Goal: Check status: Check status

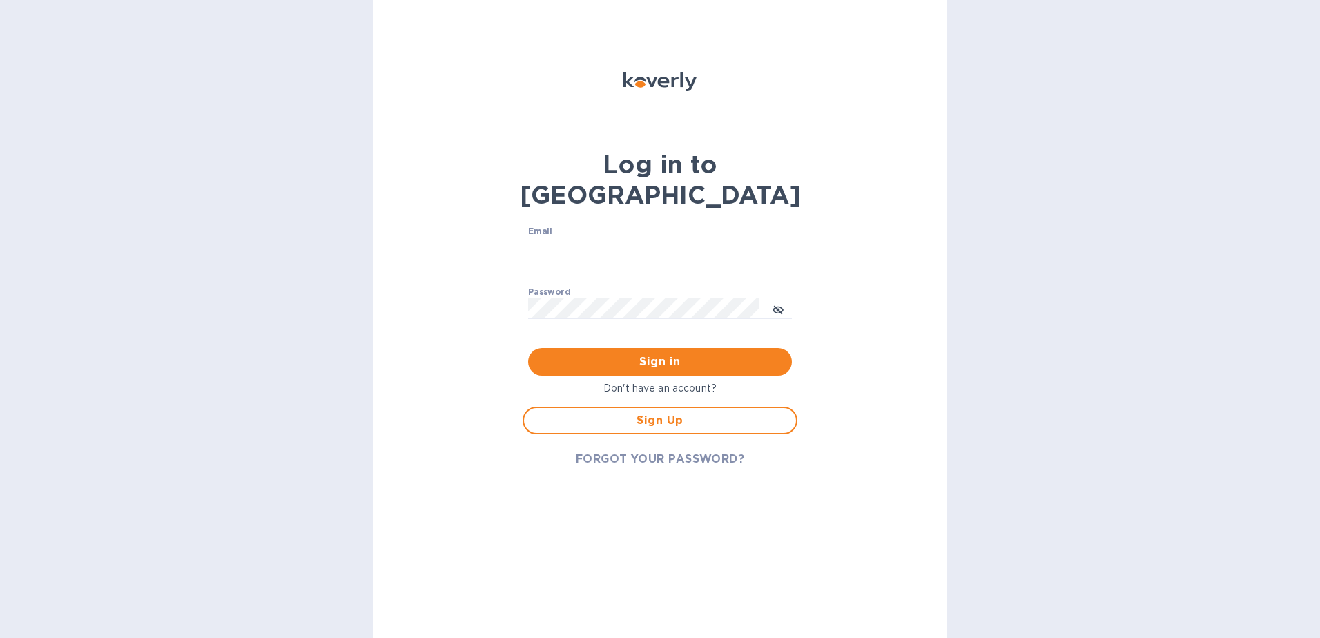
click at [1106, 418] on div "Log in to Koverly Email ​ Password ​ Sign in Don't have an account? Sign Up FOR…" at bounding box center [660, 319] width 1320 height 638
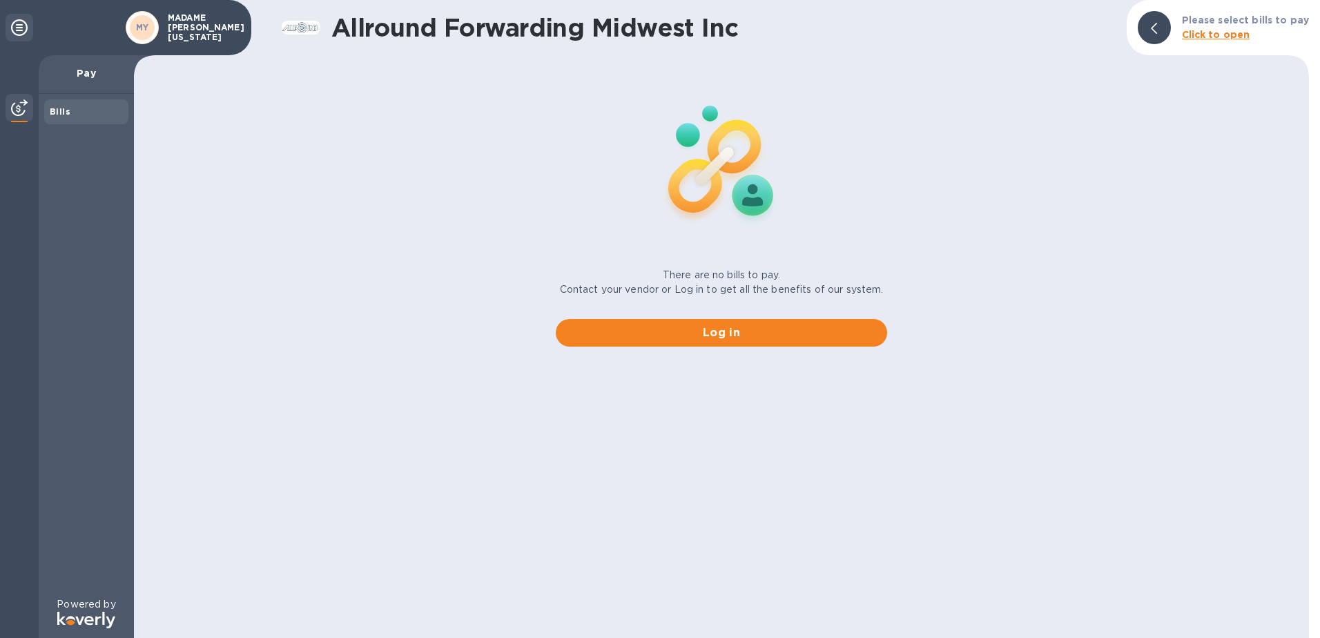
click at [1157, 32] on icon at bounding box center [1154, 28] width 6 height 11
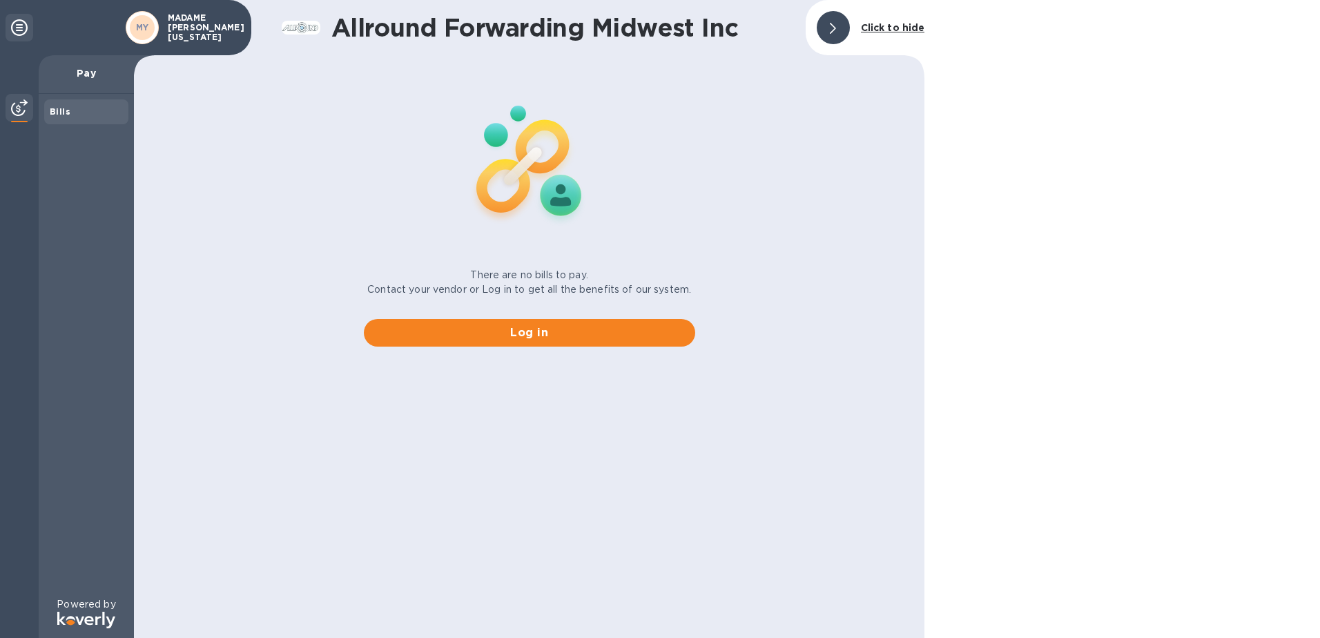
click at [891, 26] on b "Click to hide" at bounding box center [893, 27] width 64 height 11
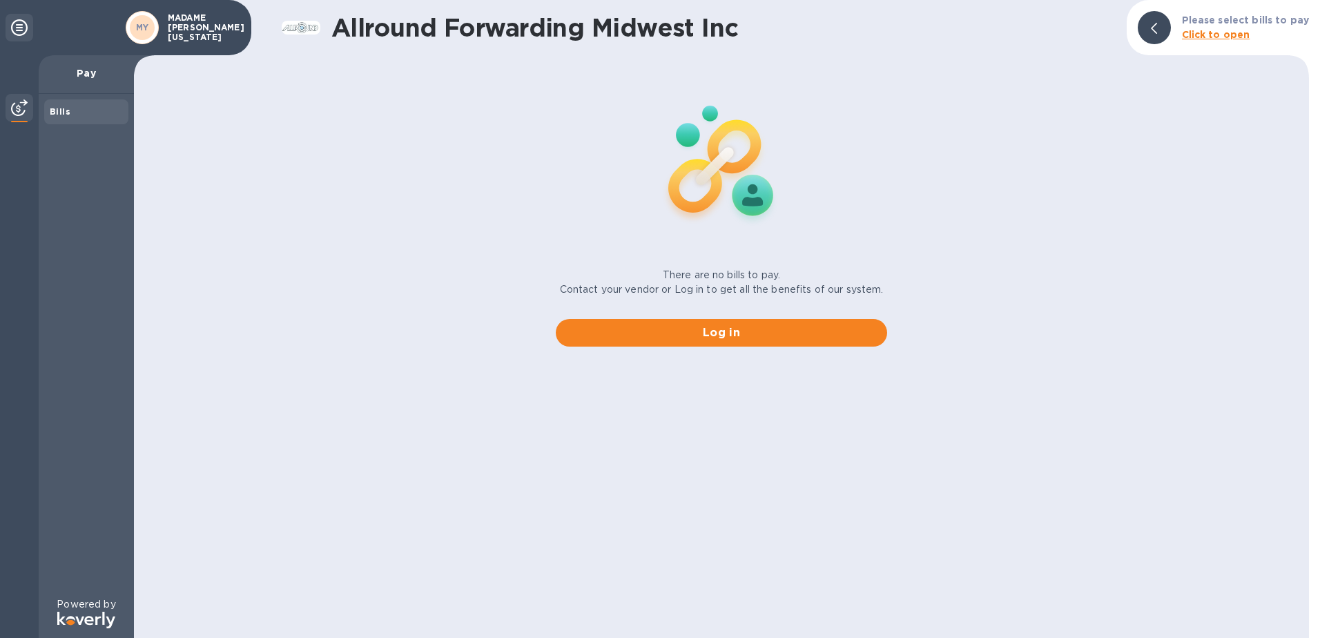
click at [17, 28] on icon at bounding box center [19, 27] width 17 height 17
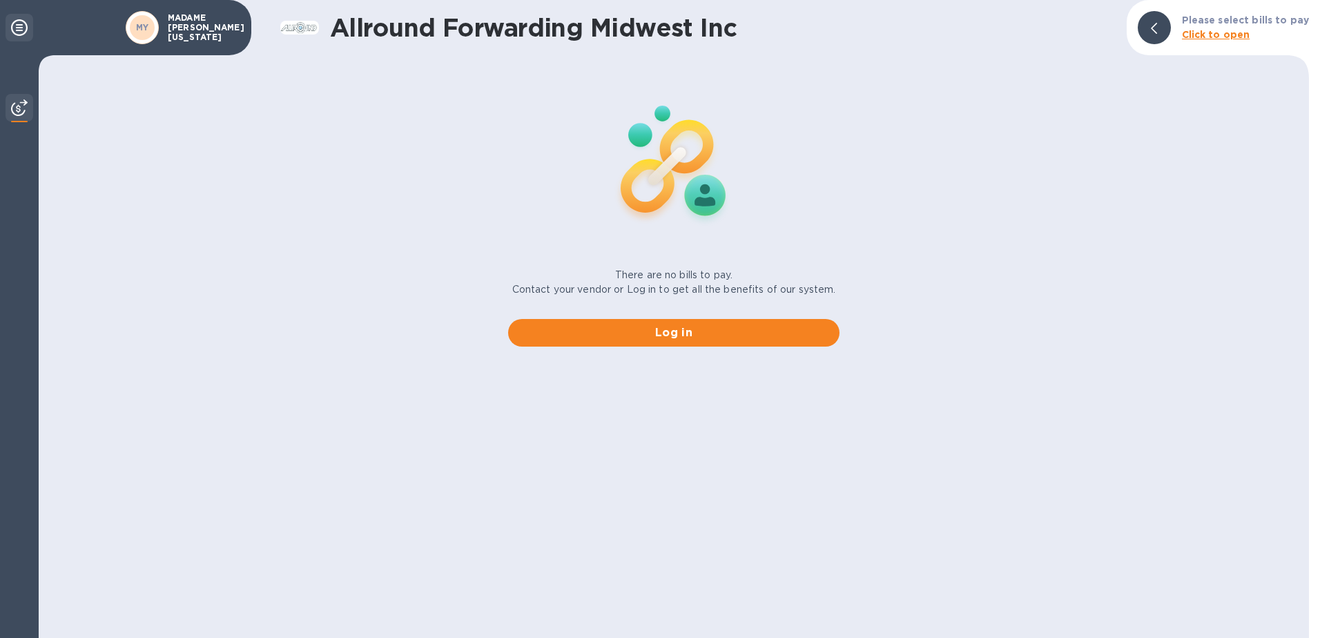
click at [32, 25] on div at bounding box center [20, 28] width 28 height 28
click at [23, 29] on icon at bounding box center [19, 27] width 17 height 17
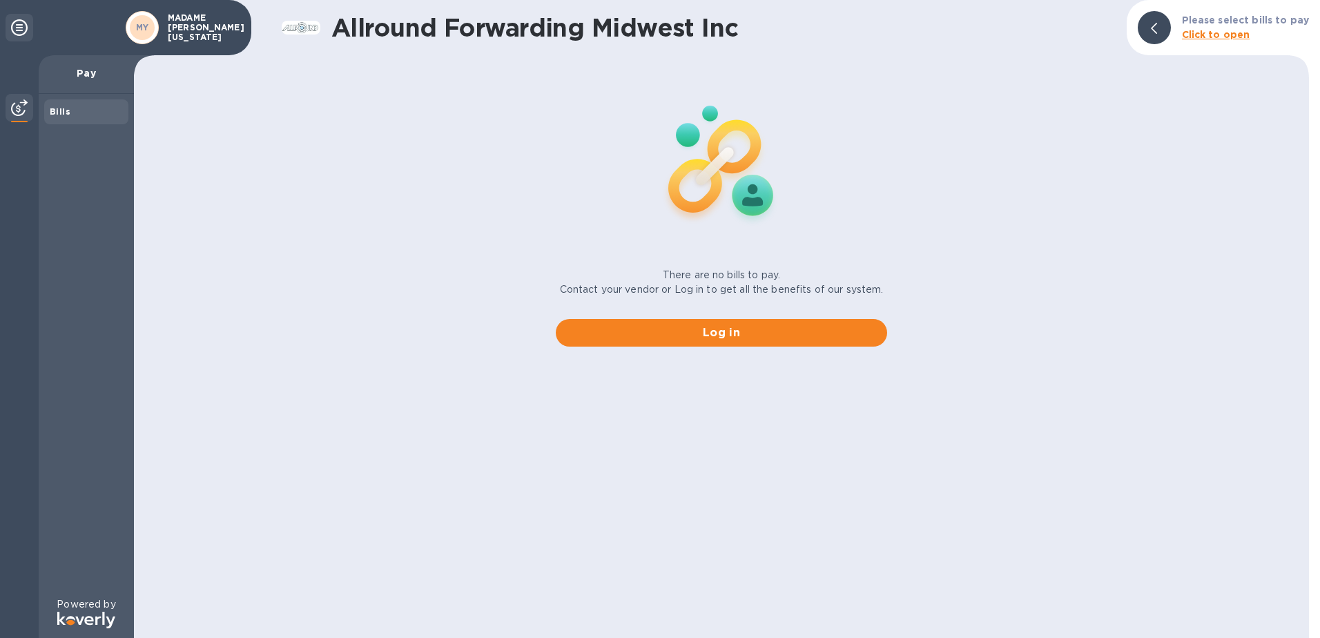
click at [19, 112] on img at bounding box center [19, 107] width 17 height 17
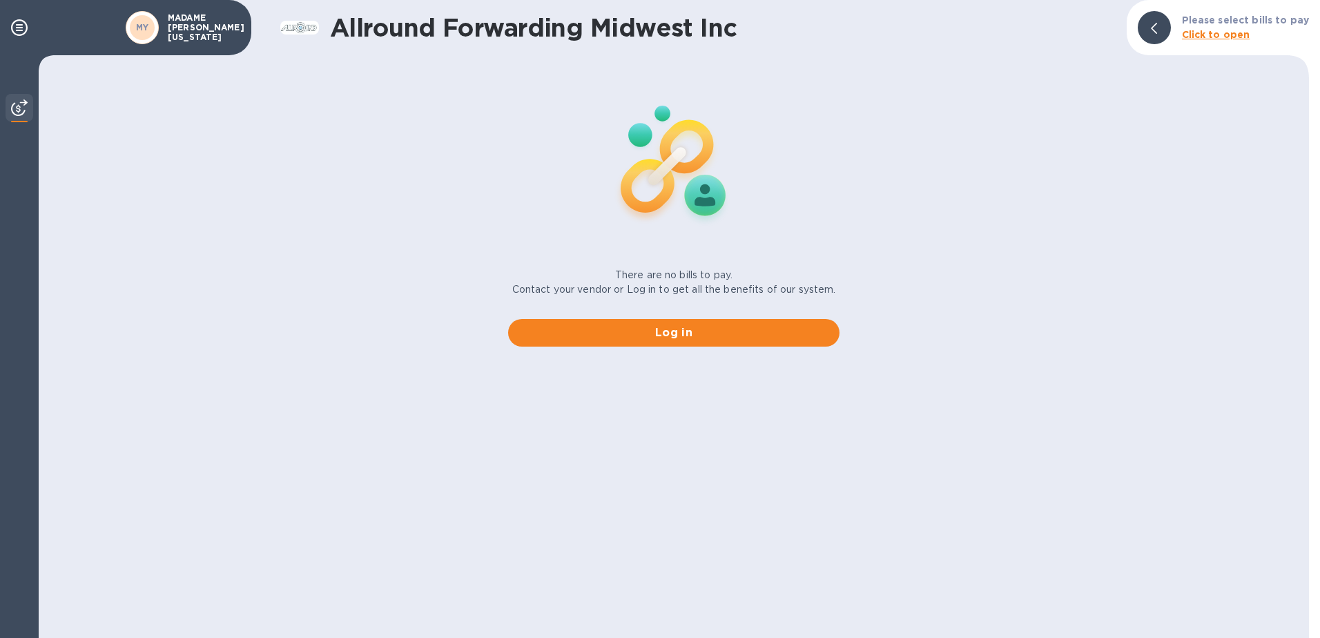
click at [19, 112] on img at bounding box center [19, 107] width 17 height 17
